Goal: Transaction & Acquisition: Purchase product/service

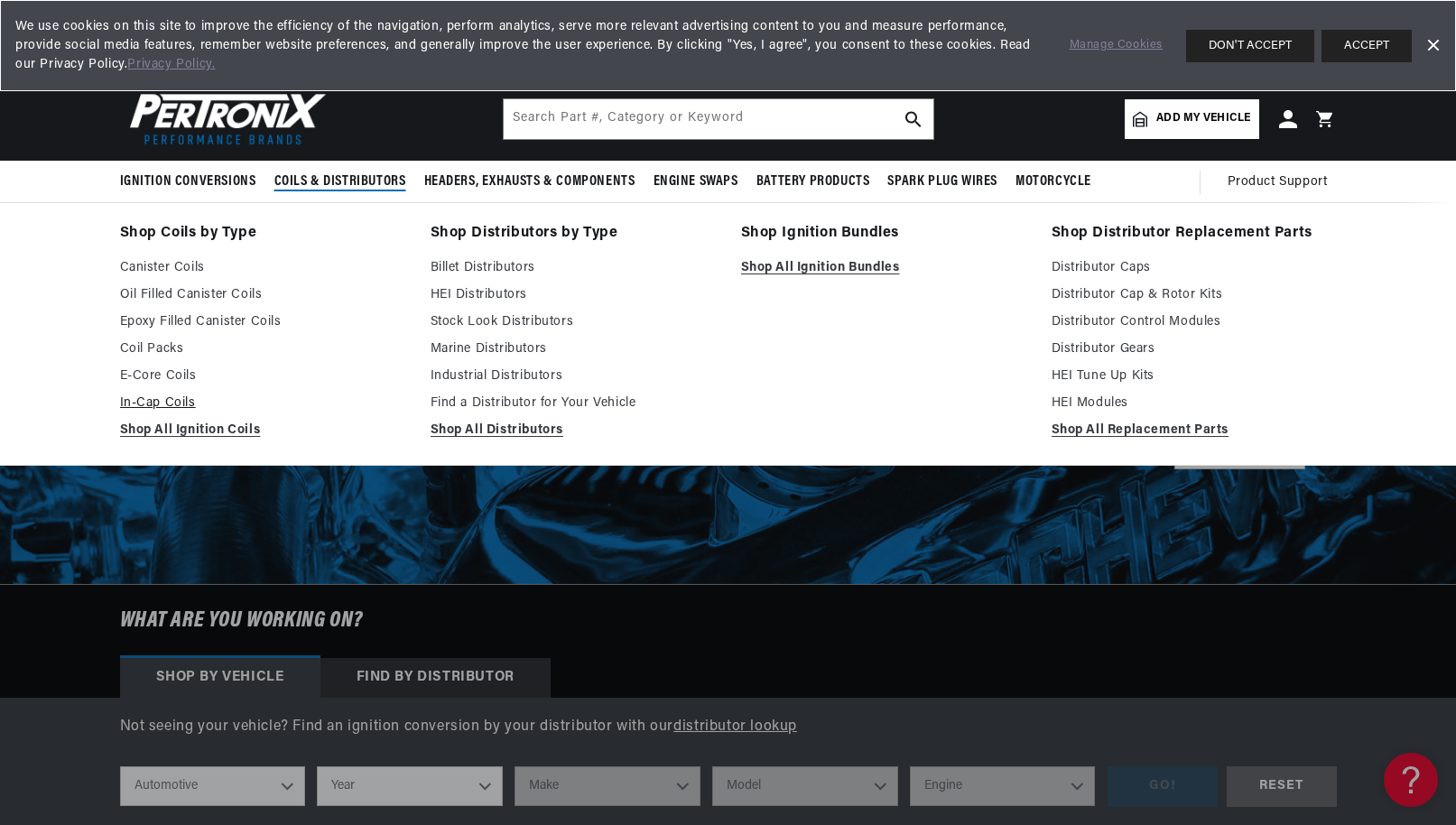
click at [162, 399] on link "In-Cap Coils" at bounding box center [262, 403] width 286 height 22
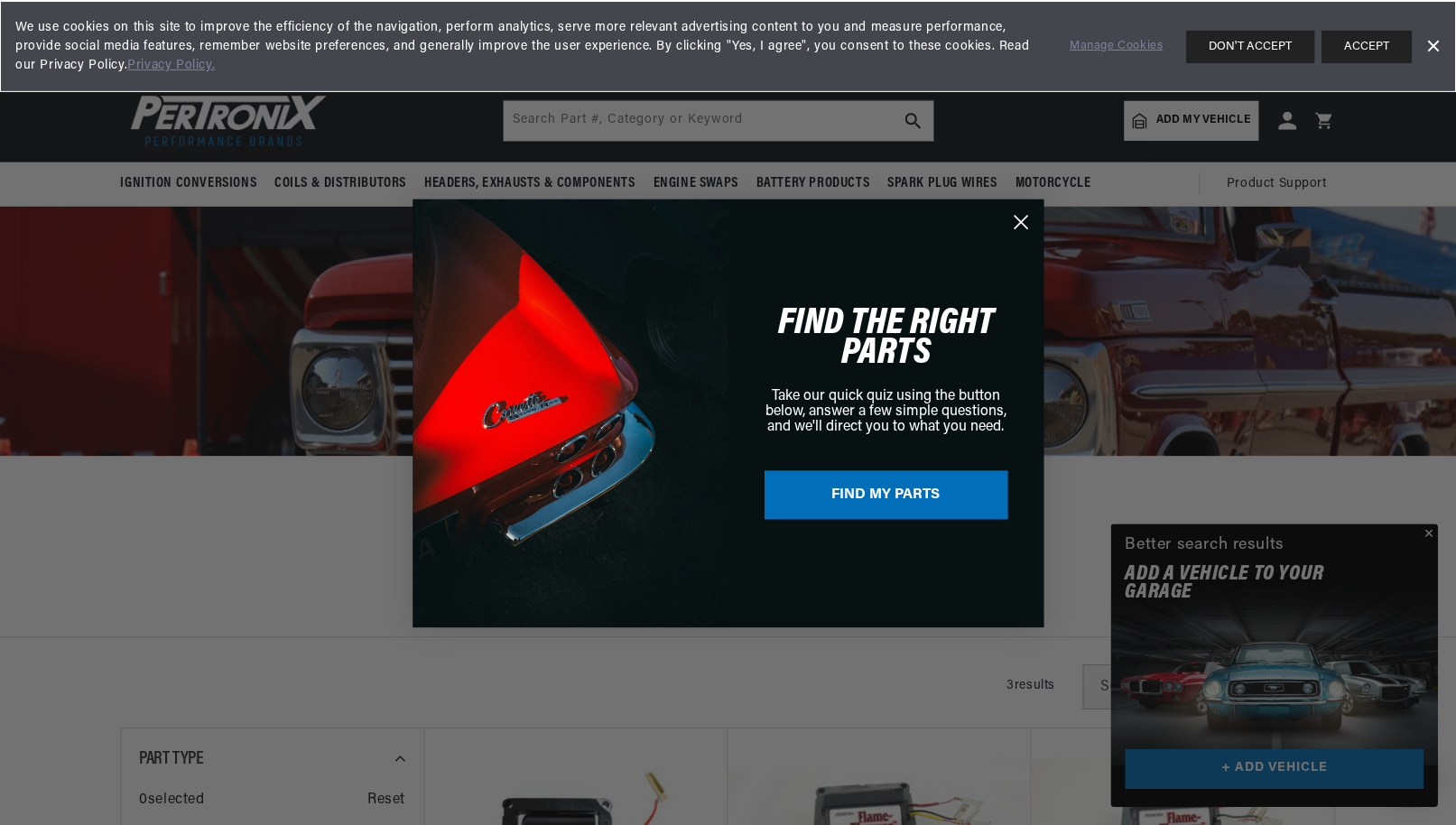
scroll to position [0, 548]
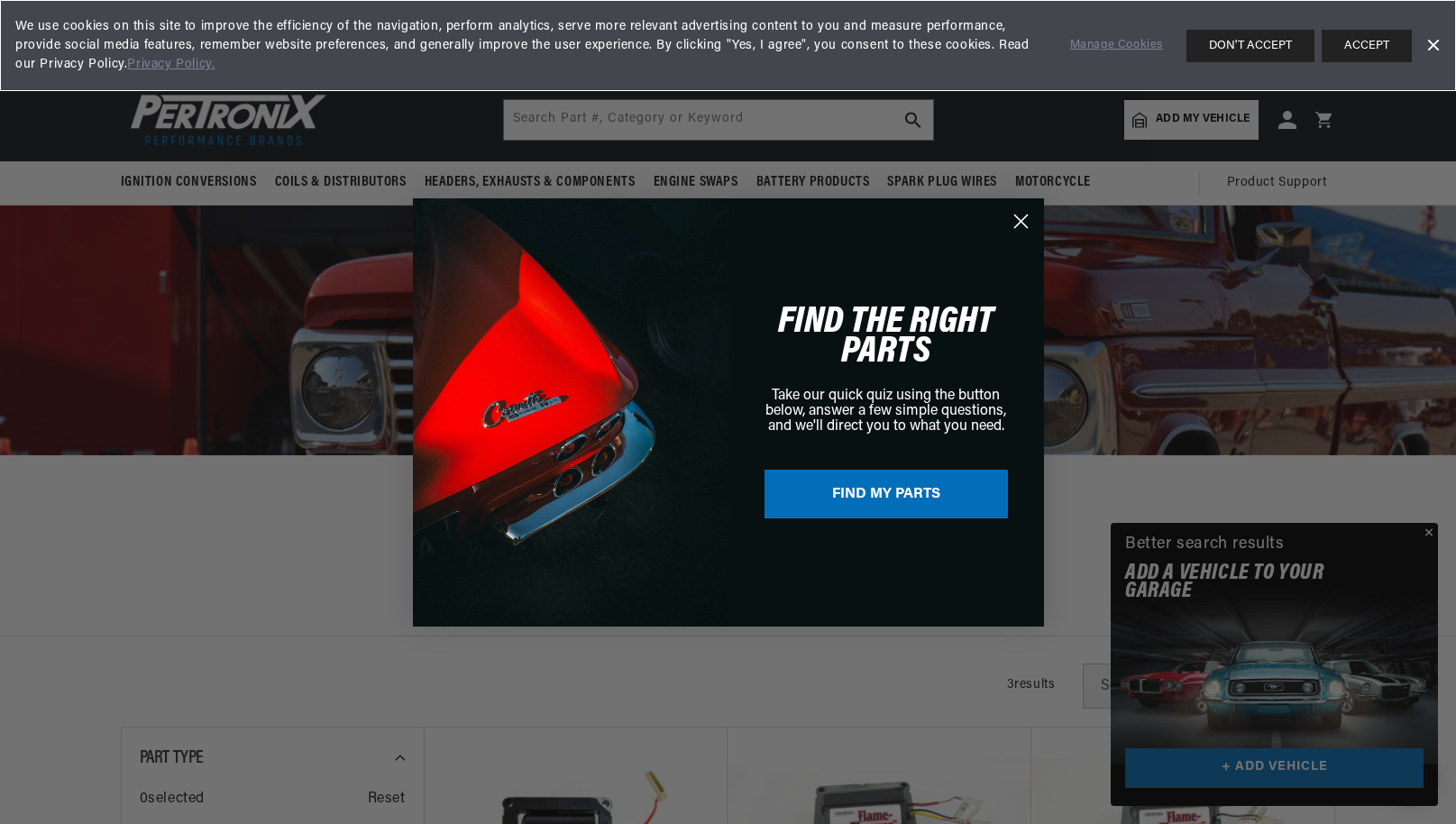
click at [245, 122] on div "Close dialog FIND THE RIGHT PARTS Take our quick quiz using the button below, a…" at bounding box center [728, 412] width 1456 height 824
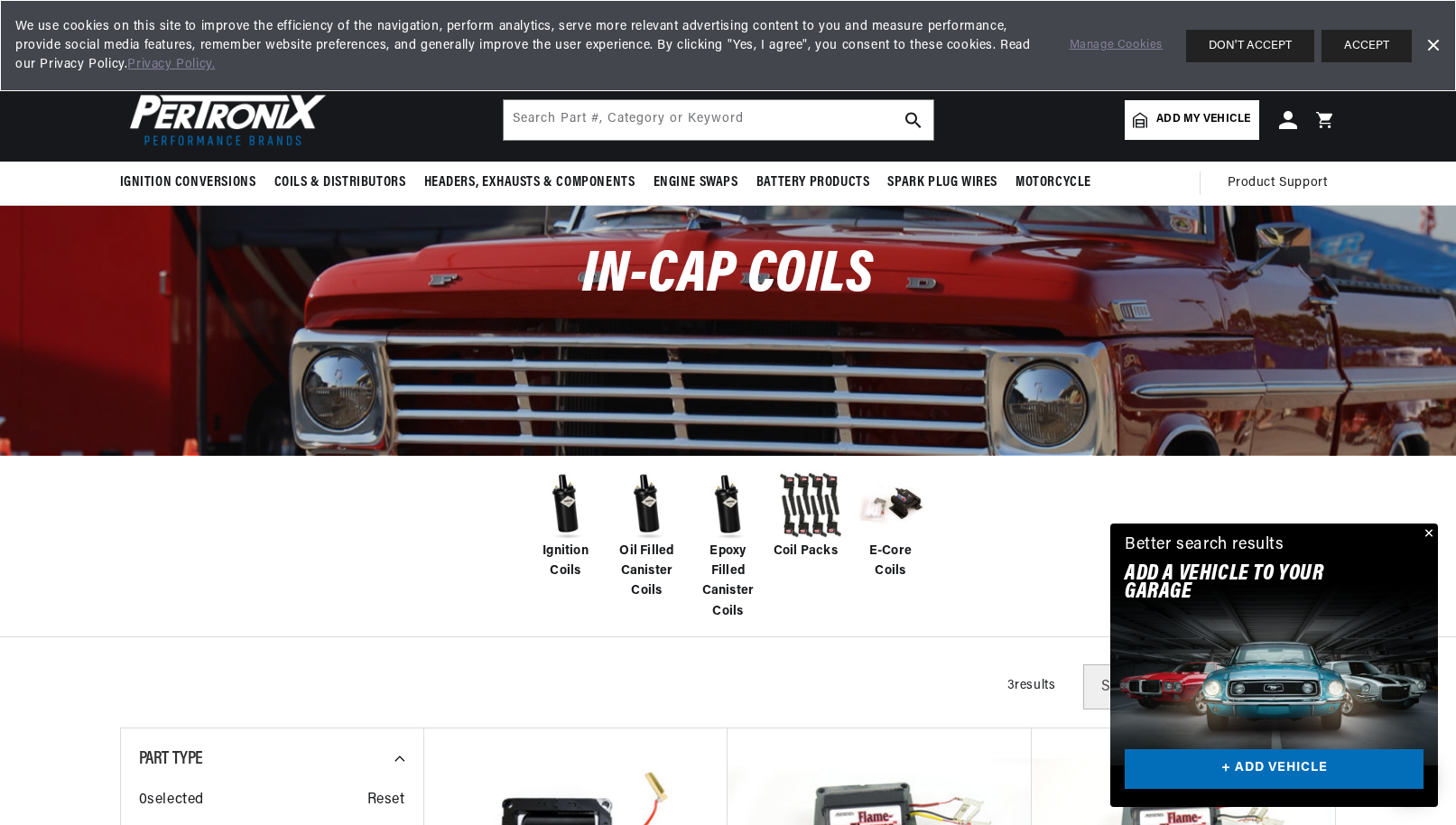
click at [211, 113] on img at bounding box center [223, 120] width 208 height 62
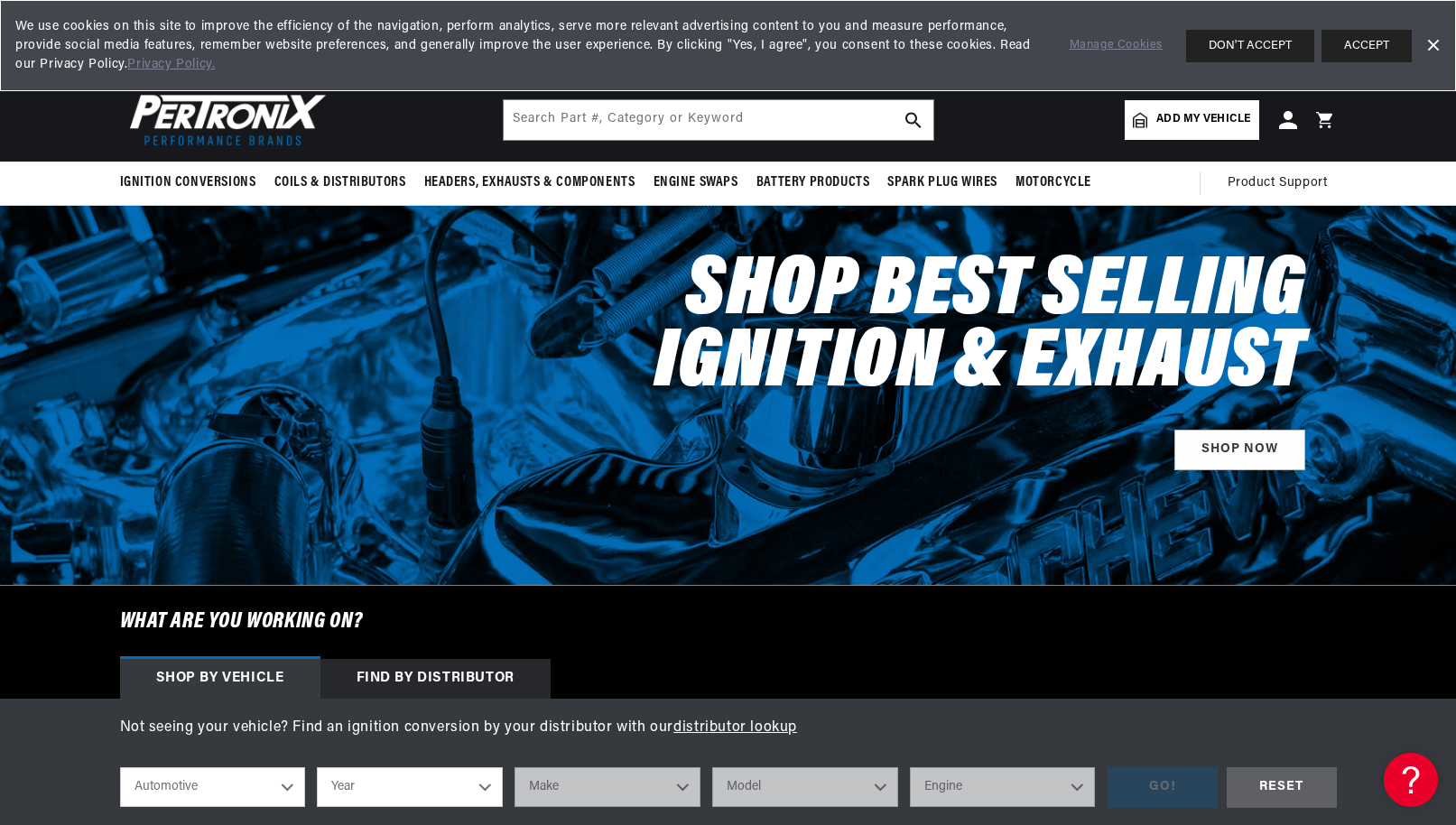
scroll to position [0, 548]
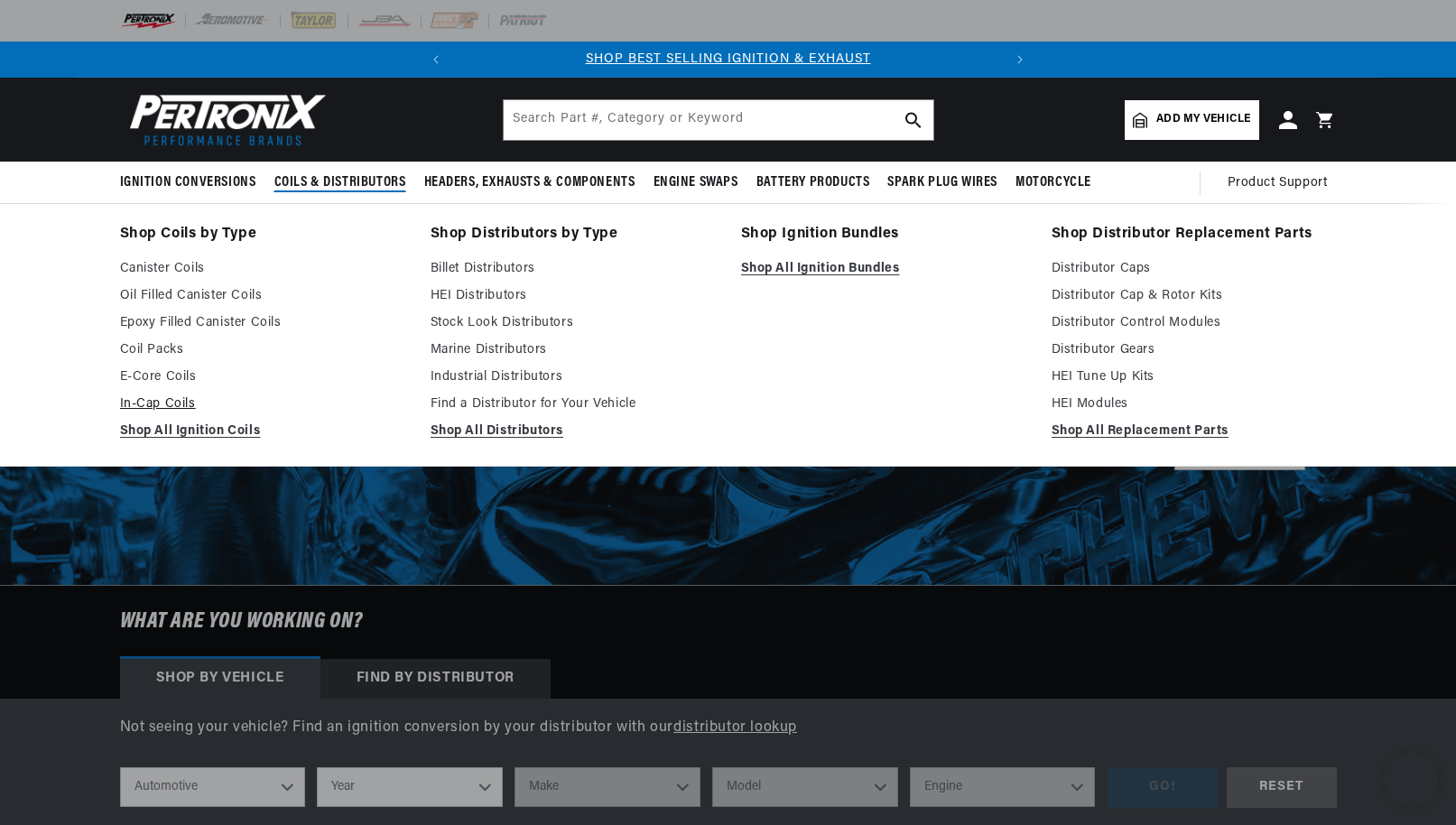
scroll to position [2, 1]
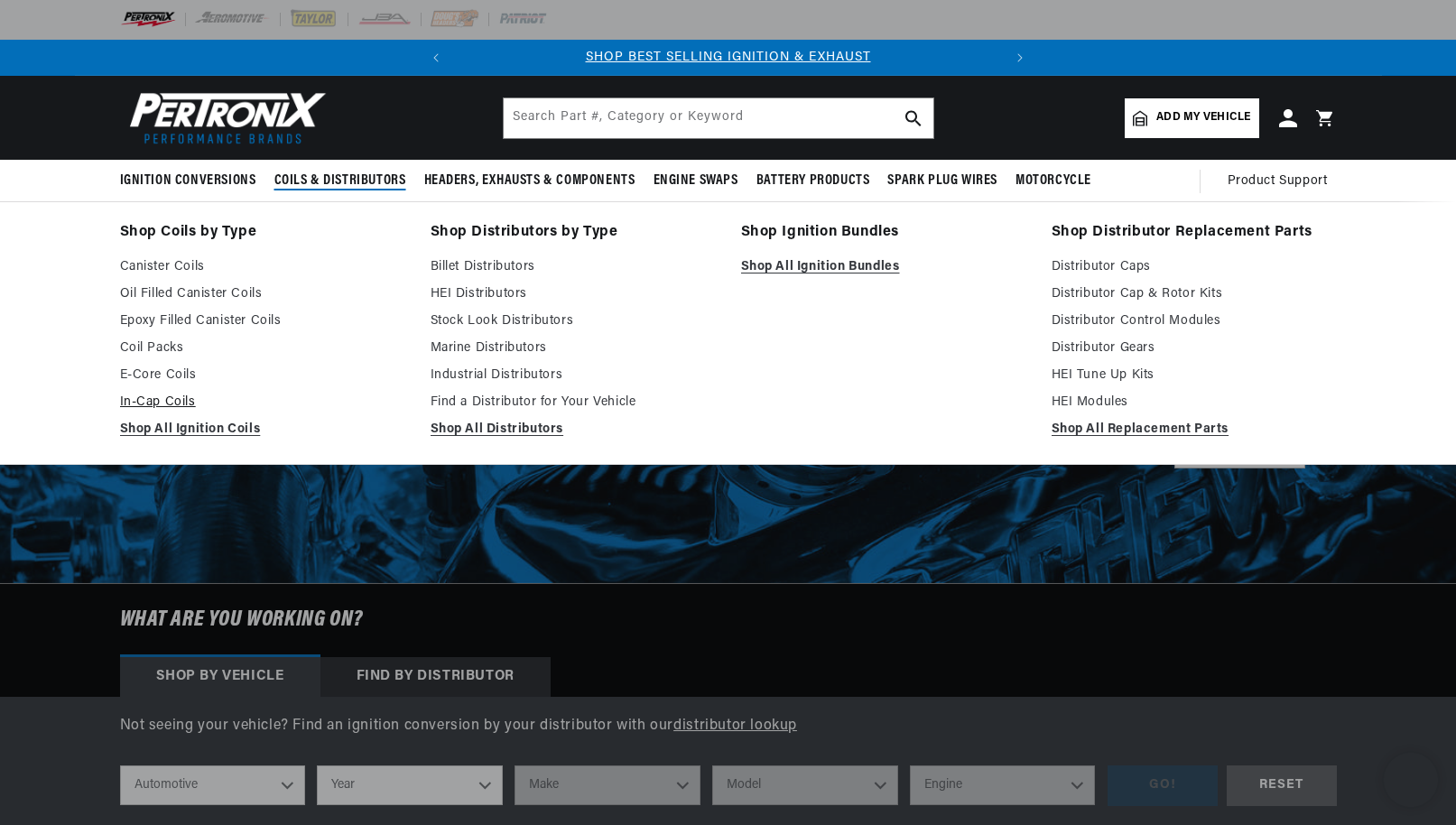
click at [160, 400] on link "In-Cap Coils" at bounding box center [262, 402] width 286 height 22
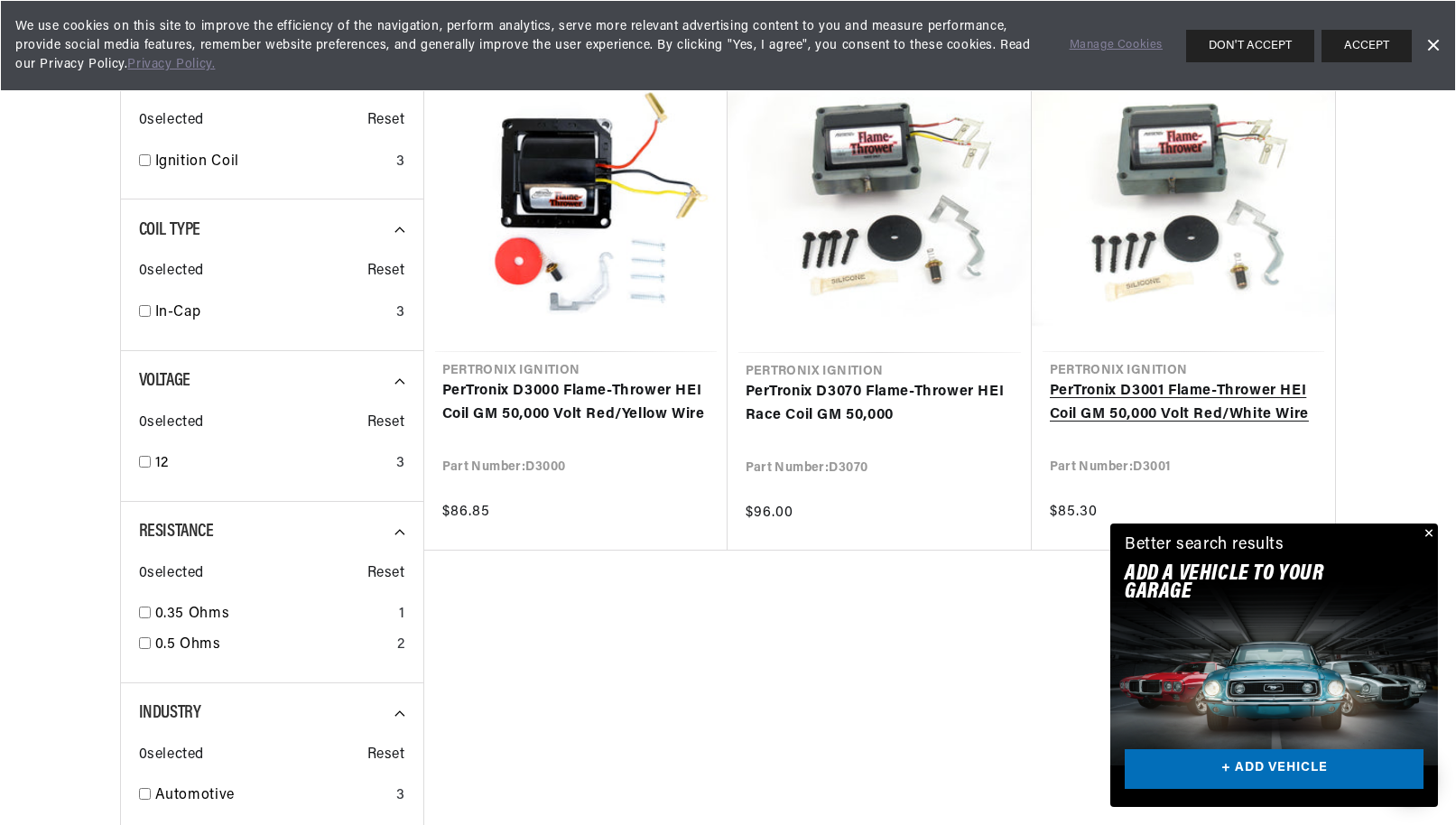
scroll to position [0, 548]
click at [1100, 388] on link "PerTronix D3001 Flame-Thrower HEI Coil GM 50,000 Volt Red/White Wire" at bounding box center [1183, 403] width 267 height 46
